Goal: Find specific page/section: Find specific page/section

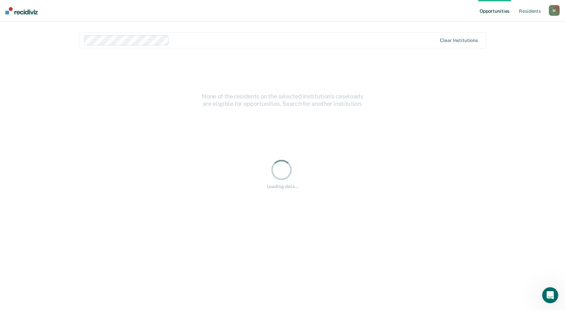
click at [503, 12] on link "Opportunities" at bounding box center [494, 11] width 33 height 22
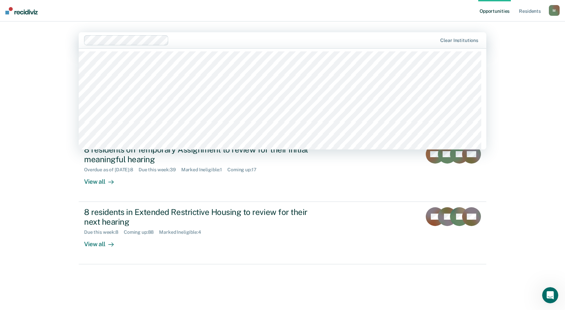
click at [209, 27] on main "20 results available. Use Up and Down to choose options, press Enter to select …" at bounding box center [282, 158] width 423 height 273
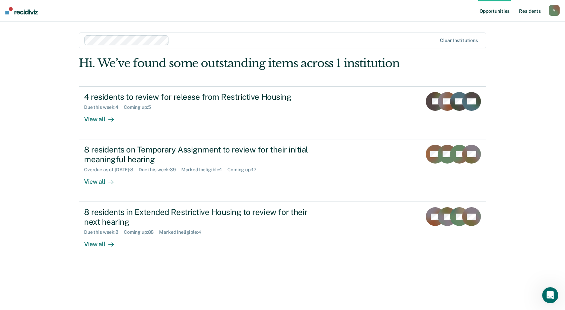
click at [526, 11] on link "Resident s" at bounding box center [529, 11] width 25 height 22
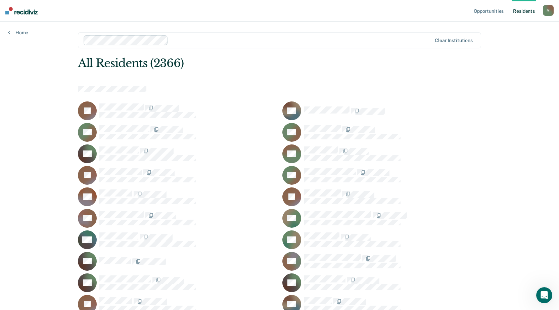
click at [272, 70] on div "All Residents (2366)" at bounding box center [239, 63] width 323 height 14
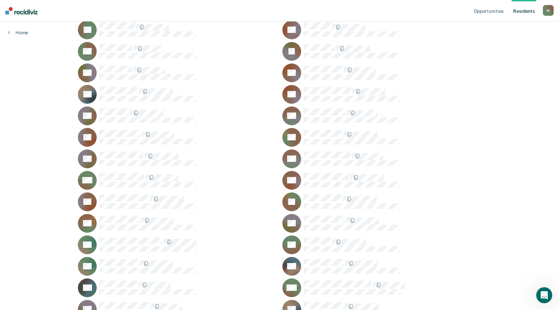
scroll to position [5307, 0]
